Goal: Navigation & Orientation: Find specific page/section

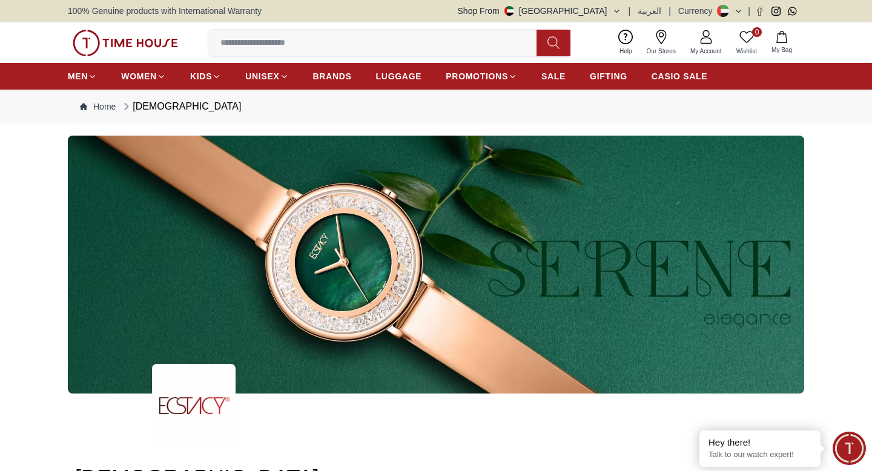
click at [743, 9] on icon at bounding box center [738, 11] width 9 height 9
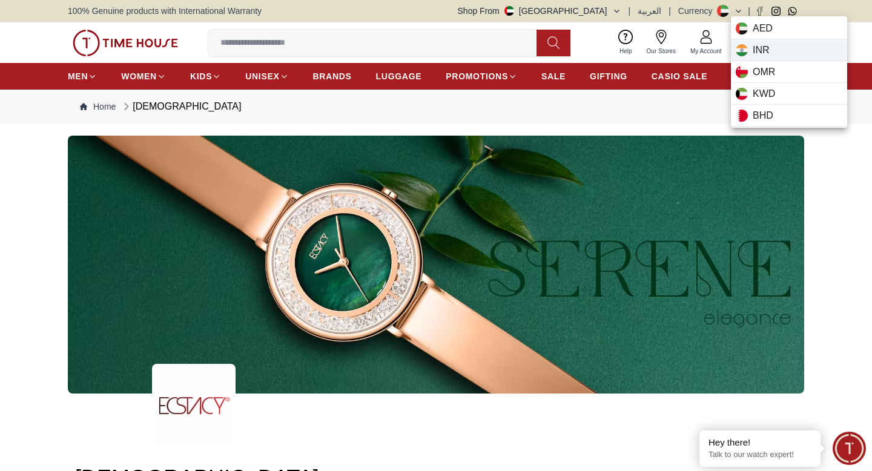
click at [763, 43] on span "INR" at bounding box center [761, 50] width 17 height 15
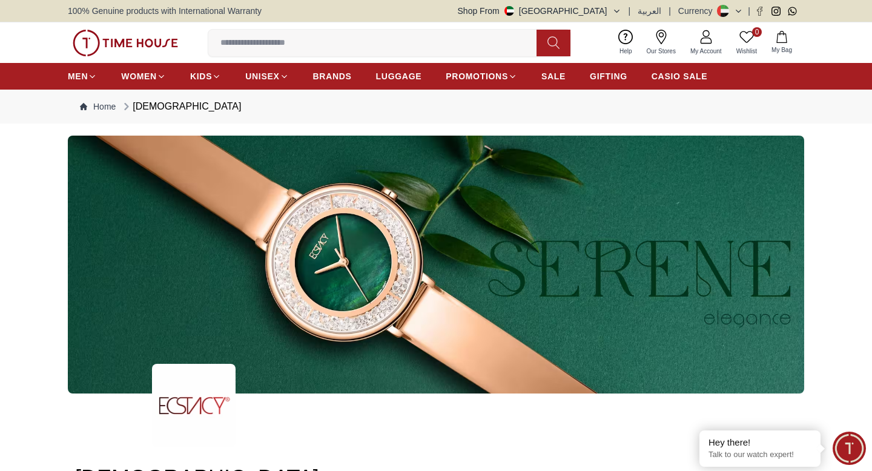
click at [726, 9] on icon at bounding box center [721, 11] width 8 height 4
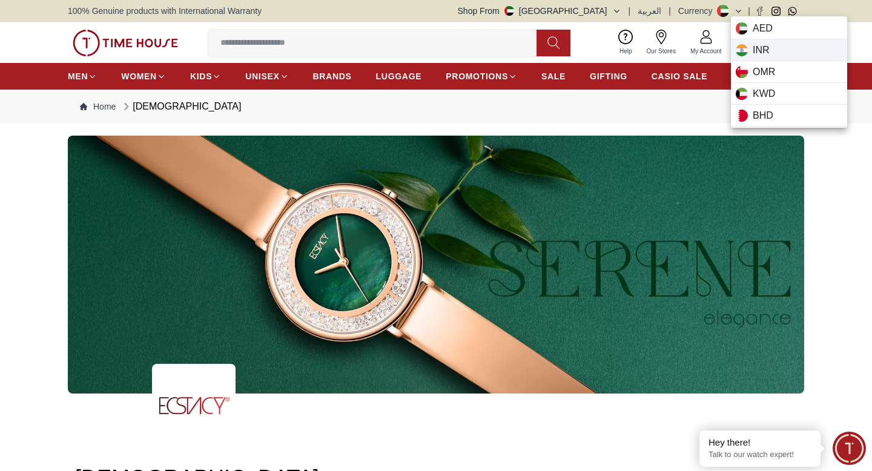
click at [754, 43] on span "INR" at bounding box center [761, 50] width 17 height 15
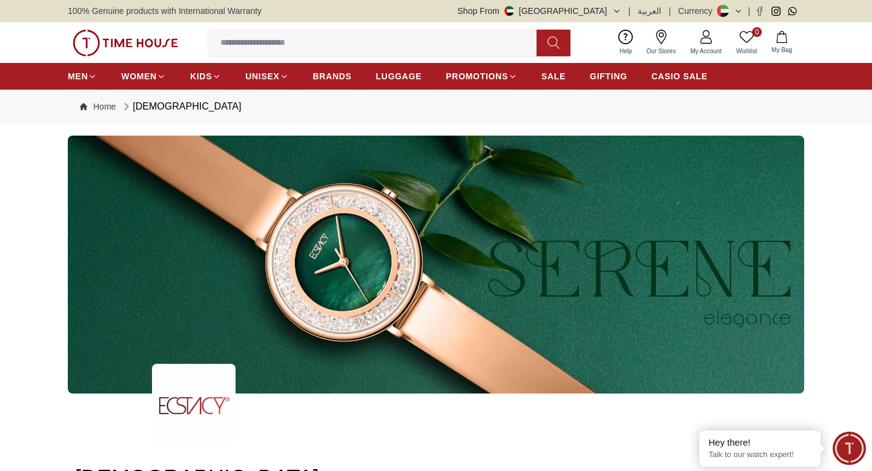
click at [743, 10] on icon at bounding box center [738, 11] width 9 height 9
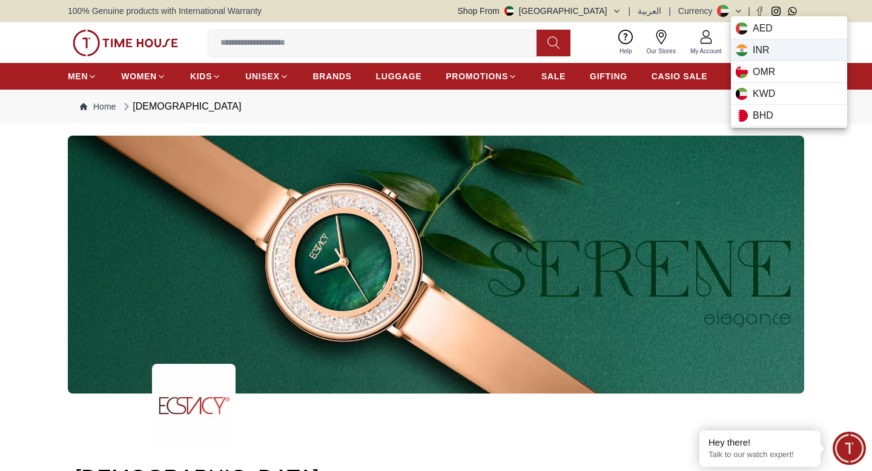
click at [753, 44] on span "INR" at bounding box center [761, 50] width 17 height 15
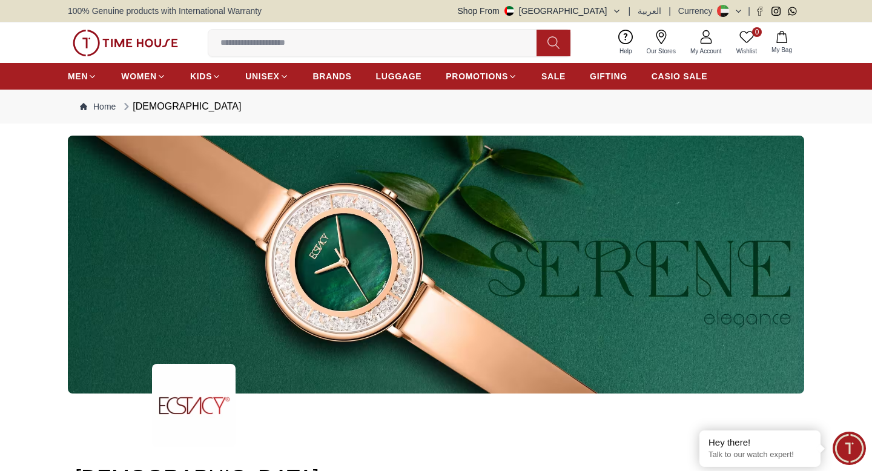
click at [669, 39] on icon at bounding box center [661, 37] width 15 height 15
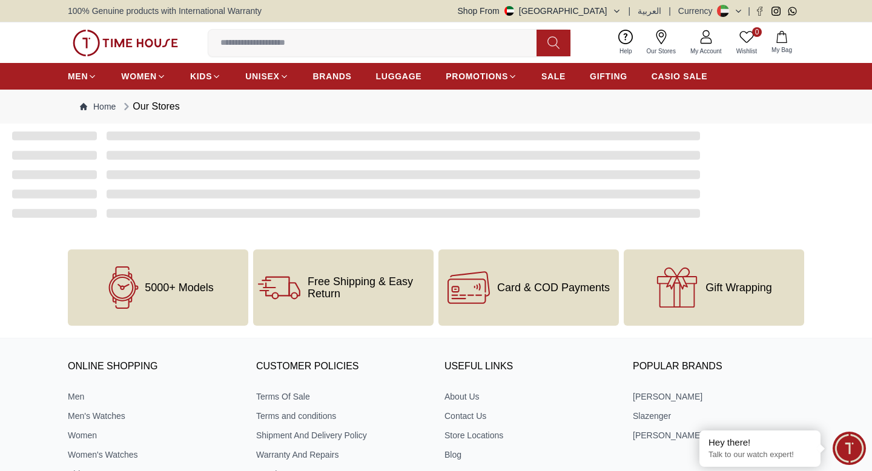
click at [709, 6] on div "Currency" at bounding box center [697, 11] width 39 height 12
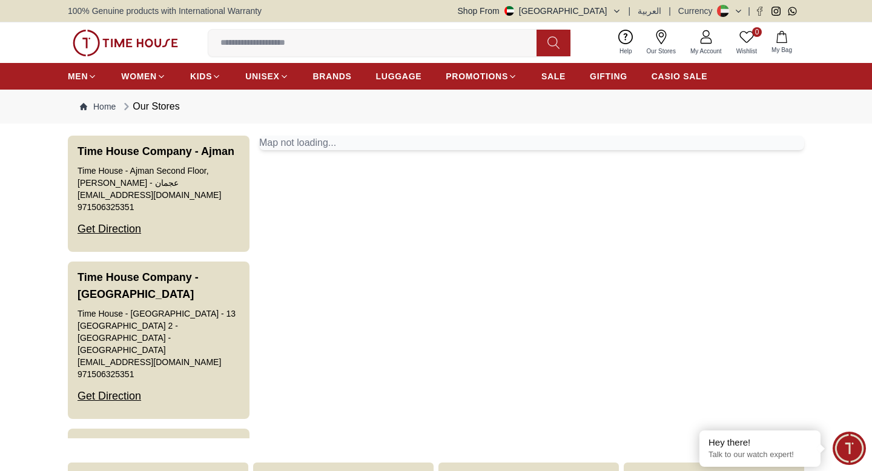
click at [621, 8] on button "Shop From [GEOGRAPHIC_DATA]" at bounding box center [540, 11] width 164 height 12
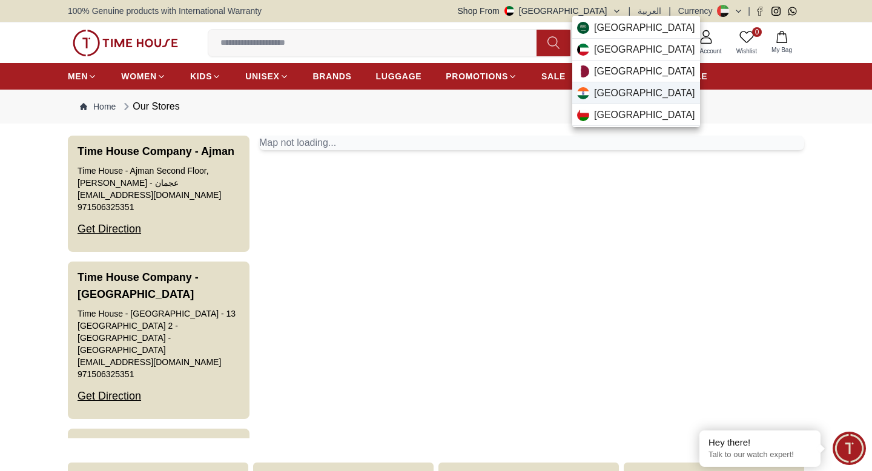
click at [620, 82] on div "[GEOGRAPHIC_DATA]" at bounding box center [636, 93] width 128 height 22
